Goal: Complete application form

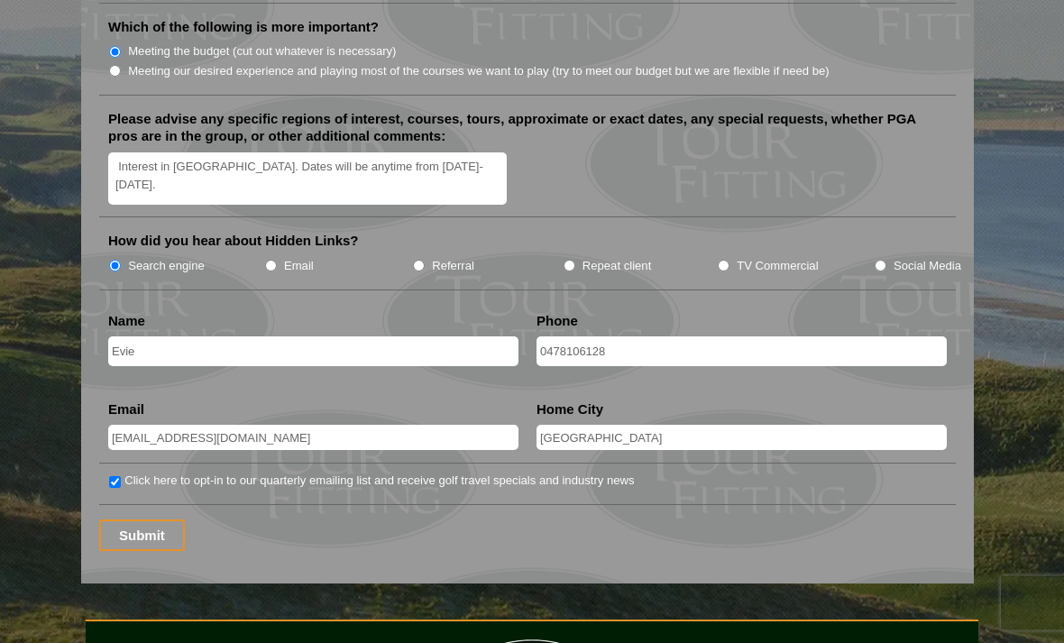
scroll to position [2231, 0]
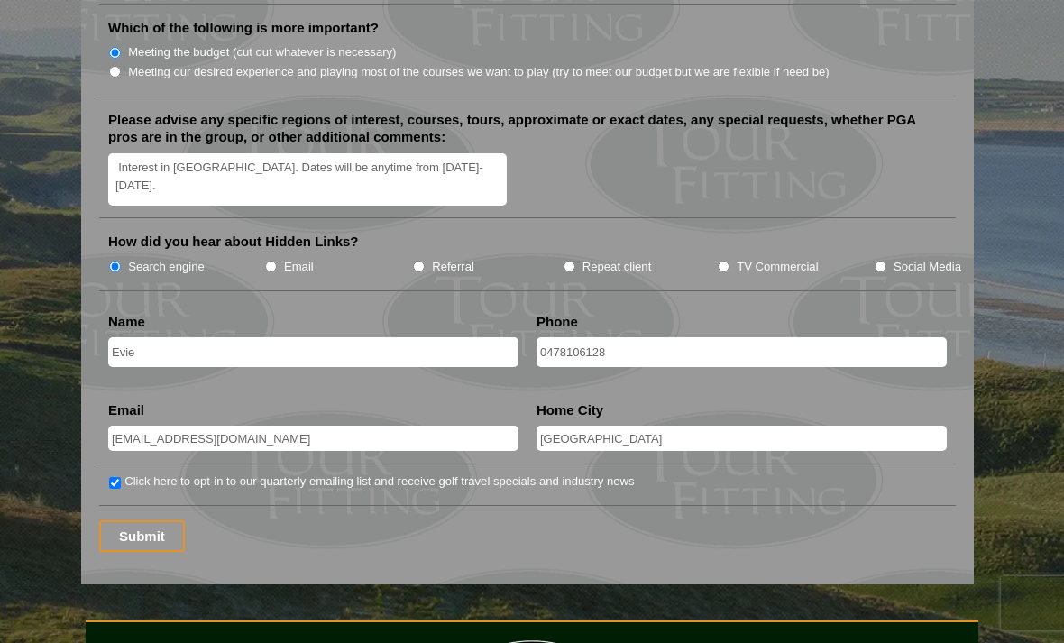
click at [448, 337] on input "Evie" at bounding box center [313, 352] width 410 height 30
type input "[PERSON_NAME]"
click at [155, 520] on input "Submit" at bounding box center [142, 536] width 86 height 32
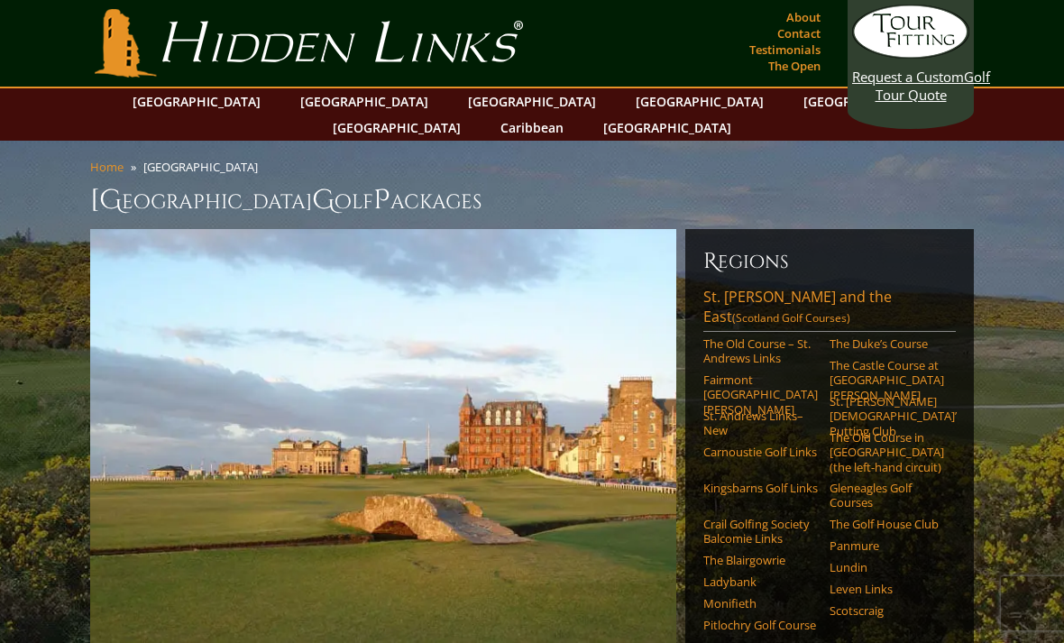
click at [771, 336] on link "The Old Course – St. Andrews Links" at bounding box center [760, 351] width 114 height 30
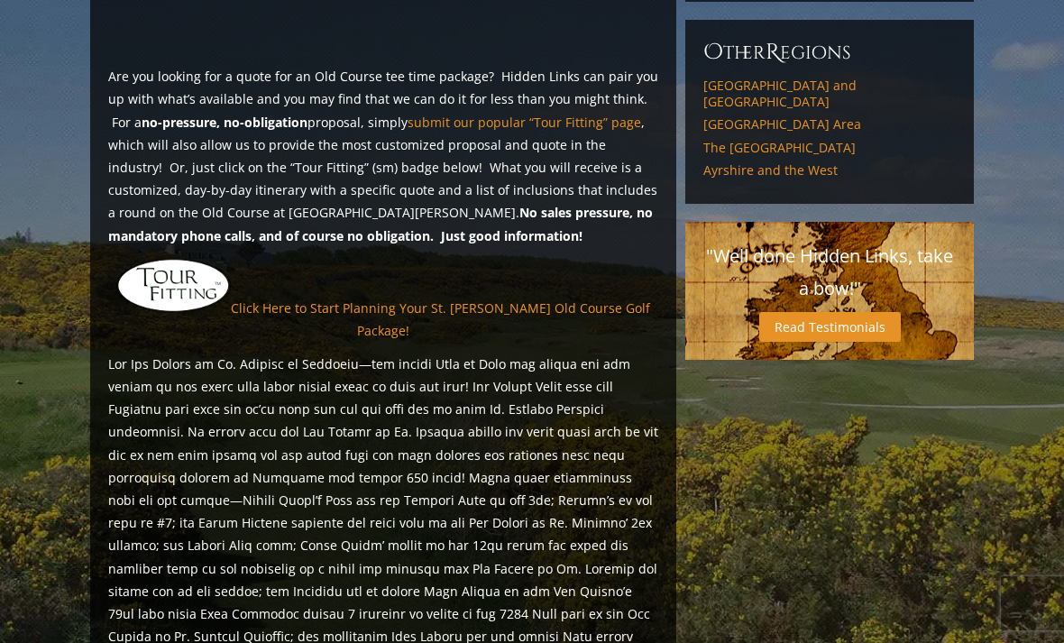
scroll to position [1455, 0]
